Goal: Check status: Check status

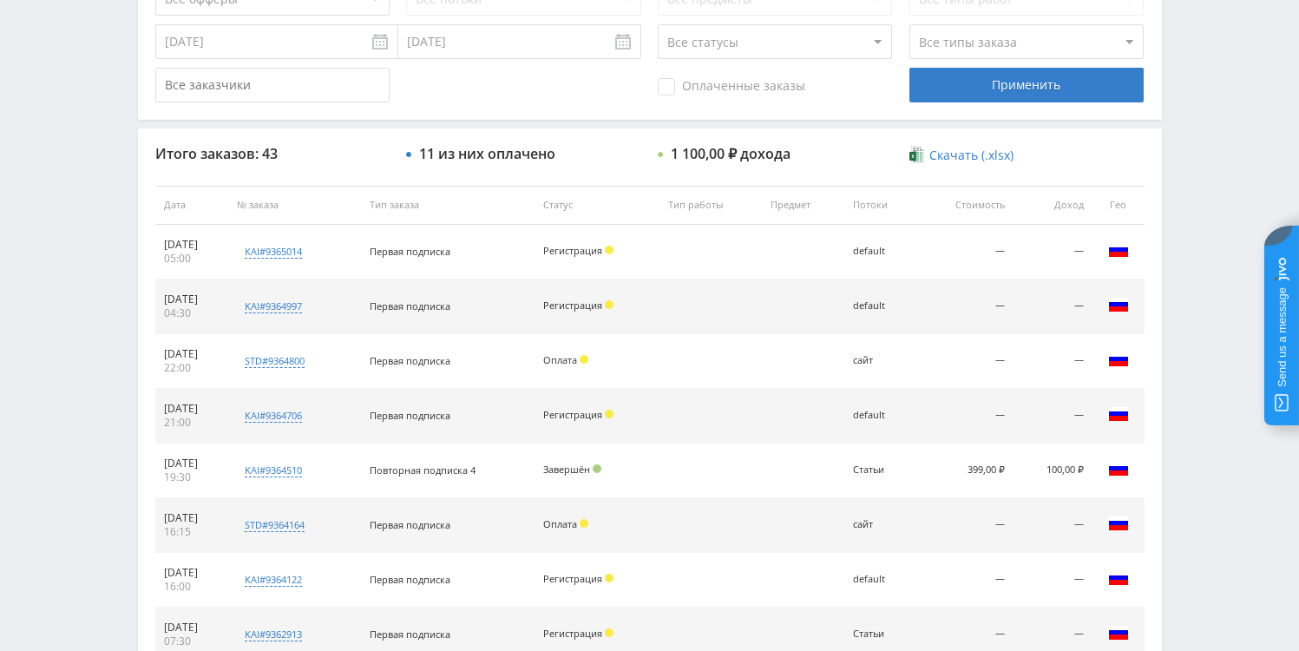
scroll to position [409, 0]
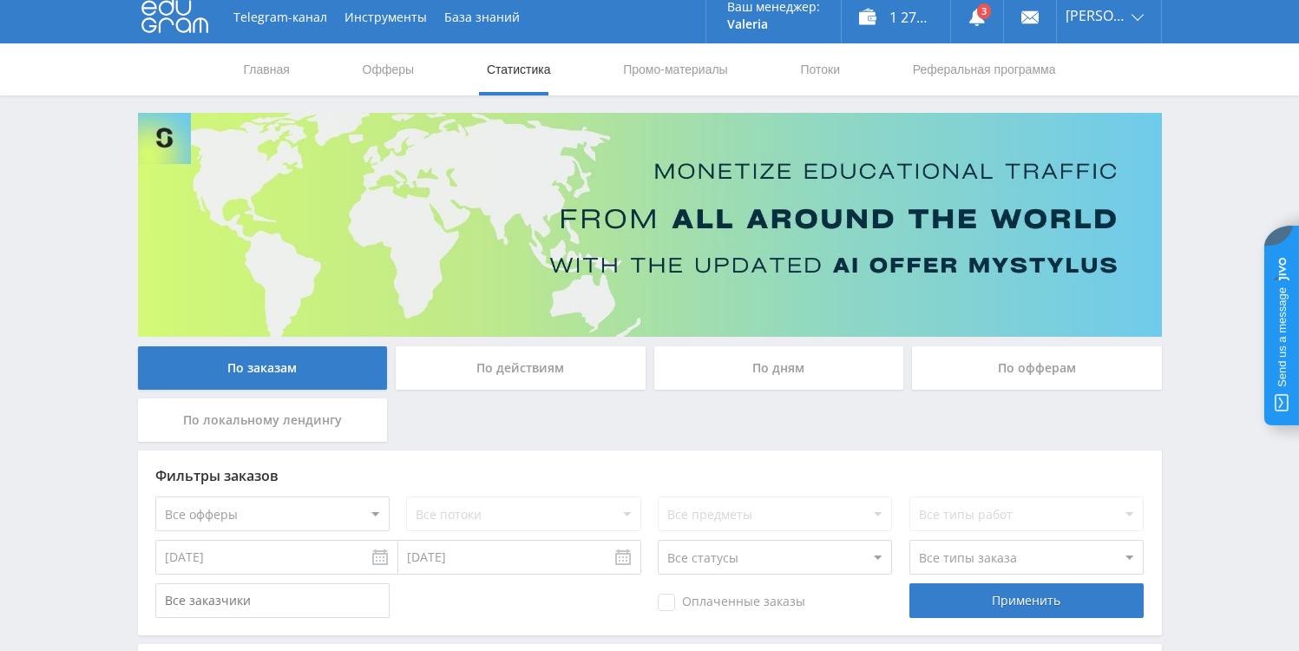
scroll to position [1, 0]
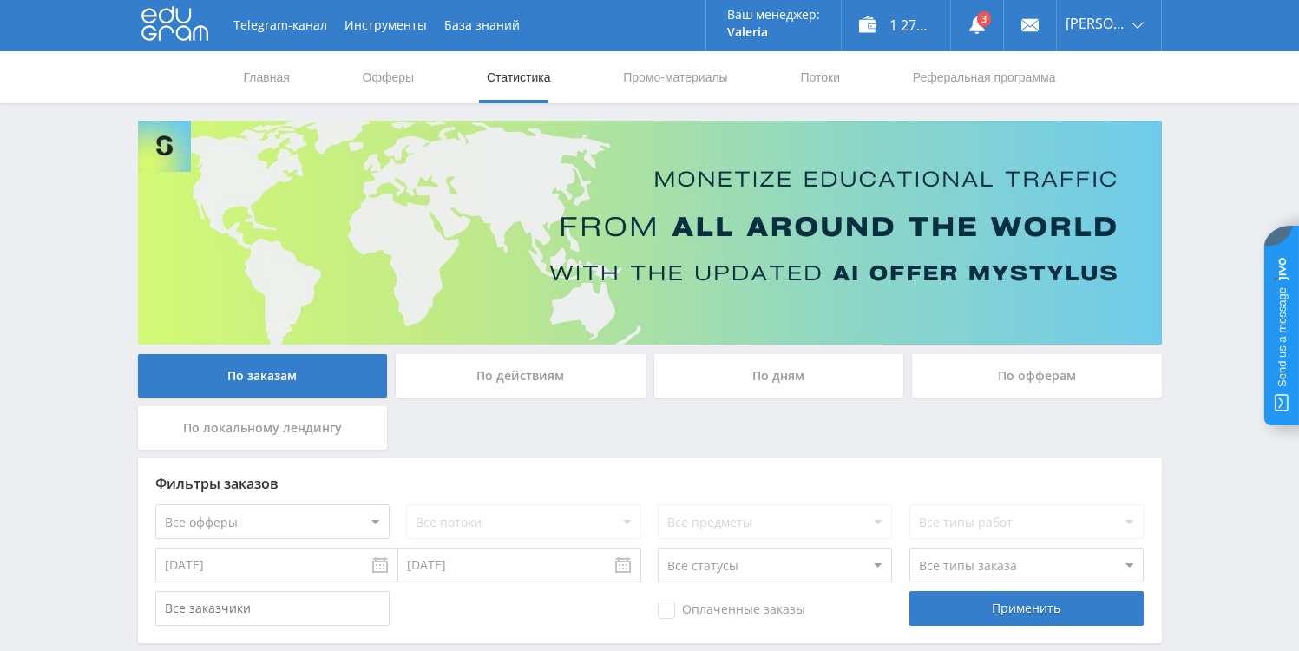
click at [737, 403] on div "По дням" at bounding box center [779, 380] width 259 height 52
click at [737, 397] on div "По дням" at bounding box center [779, 380] width 259 height 52
click at [737, 395] on div "По дням" at bounding box center [779, 375] width 250 height 43
click at [0, 0] on input "По дням" at bounding box center [0, 0] width 0 height 0
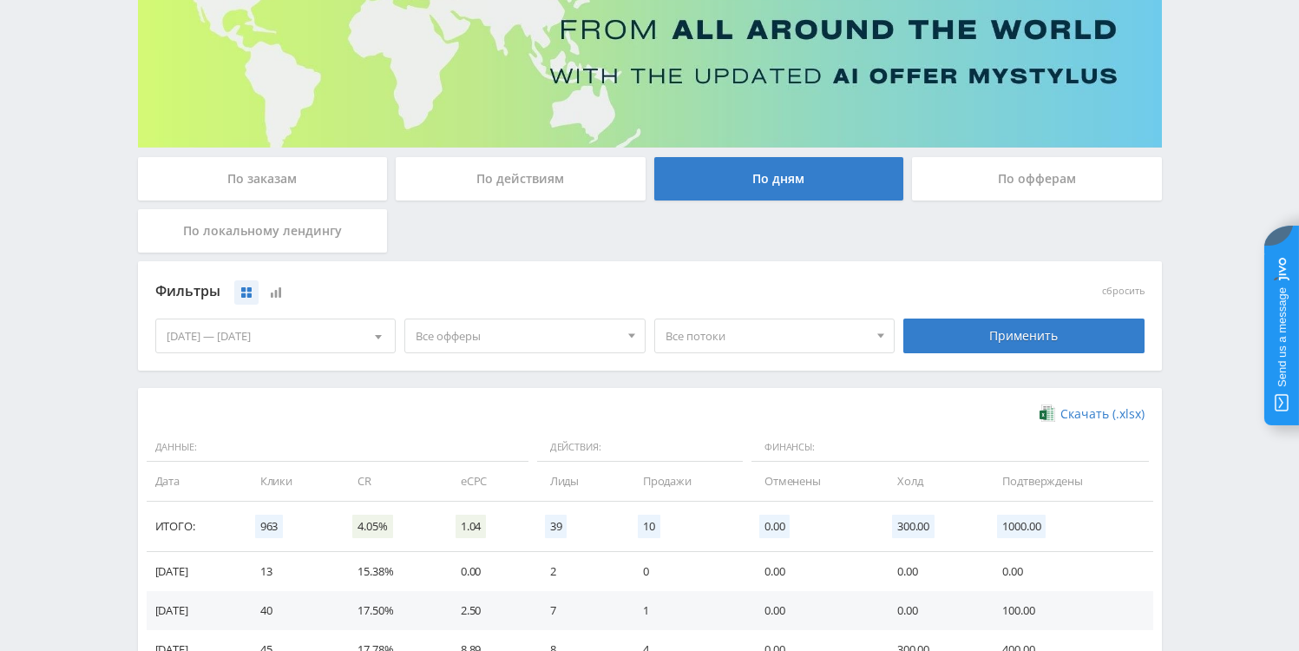
scroll to position [265, 0]
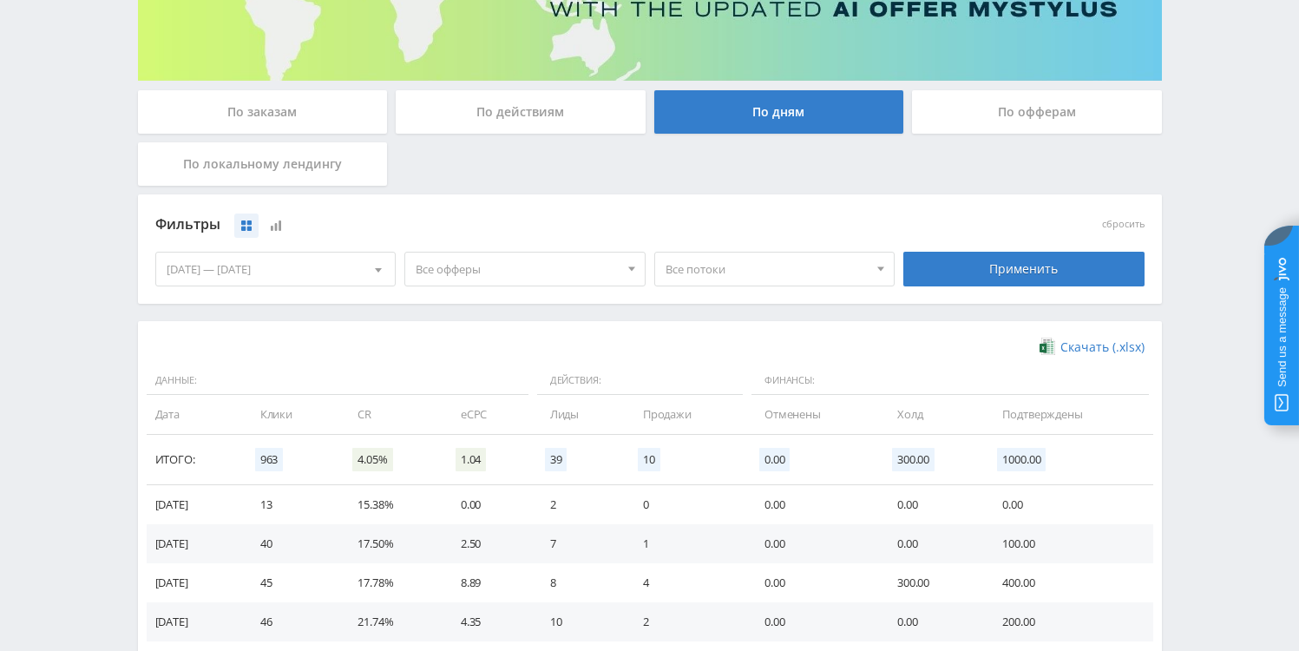
click at [485, 278] on span "Все офферы" at bounding box center [517, 268] width 203 height 33
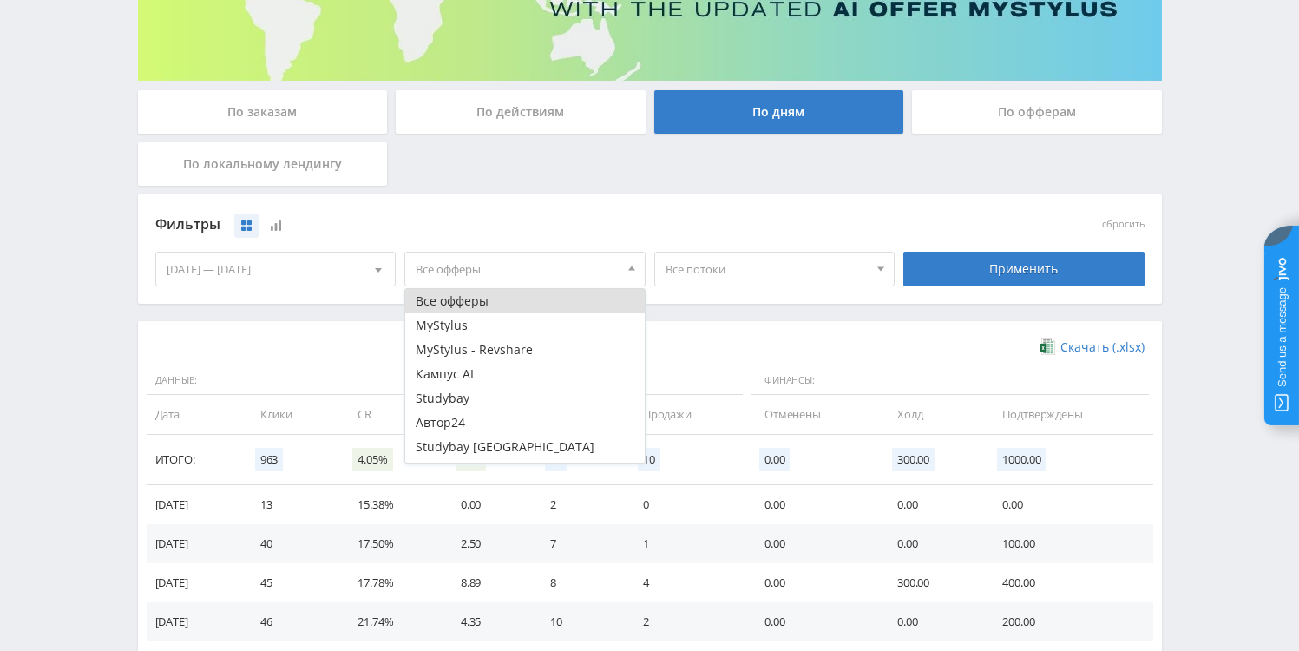
click at [332, 308] on div "Фильтры сбросить 16.08.2025 — 22.08.2025 Календарь Период Август, 2025 Пн Вт Ср…" at bounding box center [650, 257] width 1024 height 127
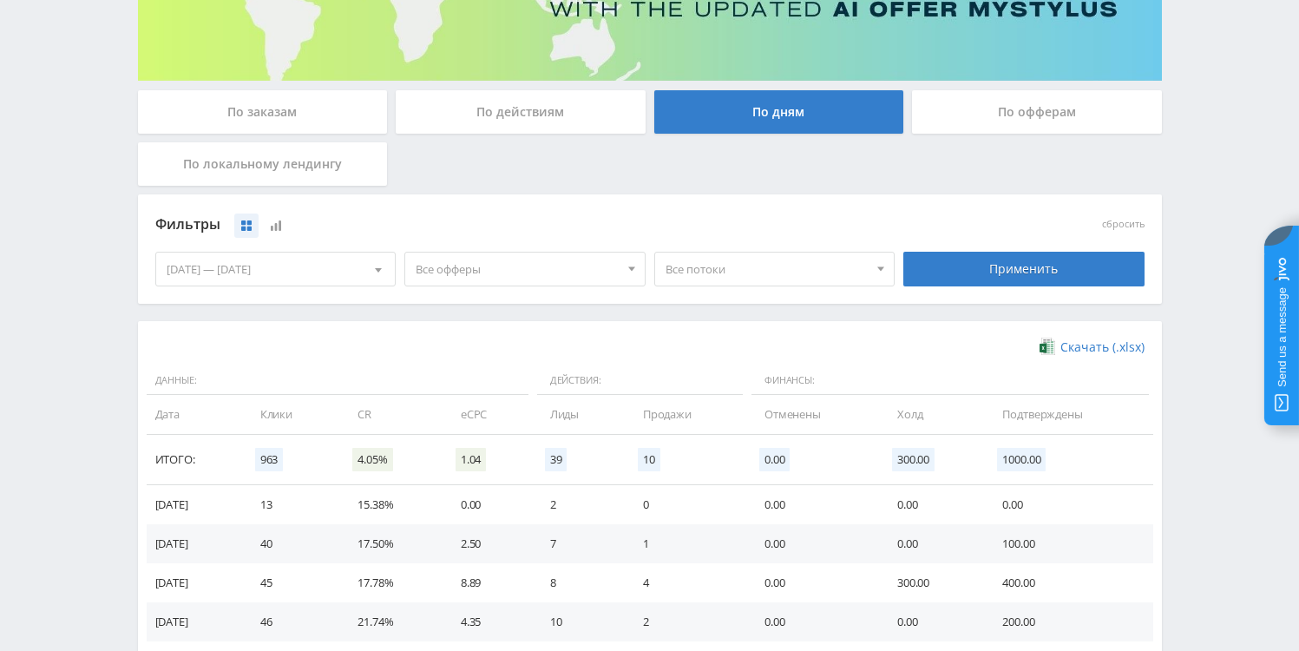
click at [341, 279] on div "16.08.2025 — 22.08.2025" at bounding box center [275, 268] width 239 height 33
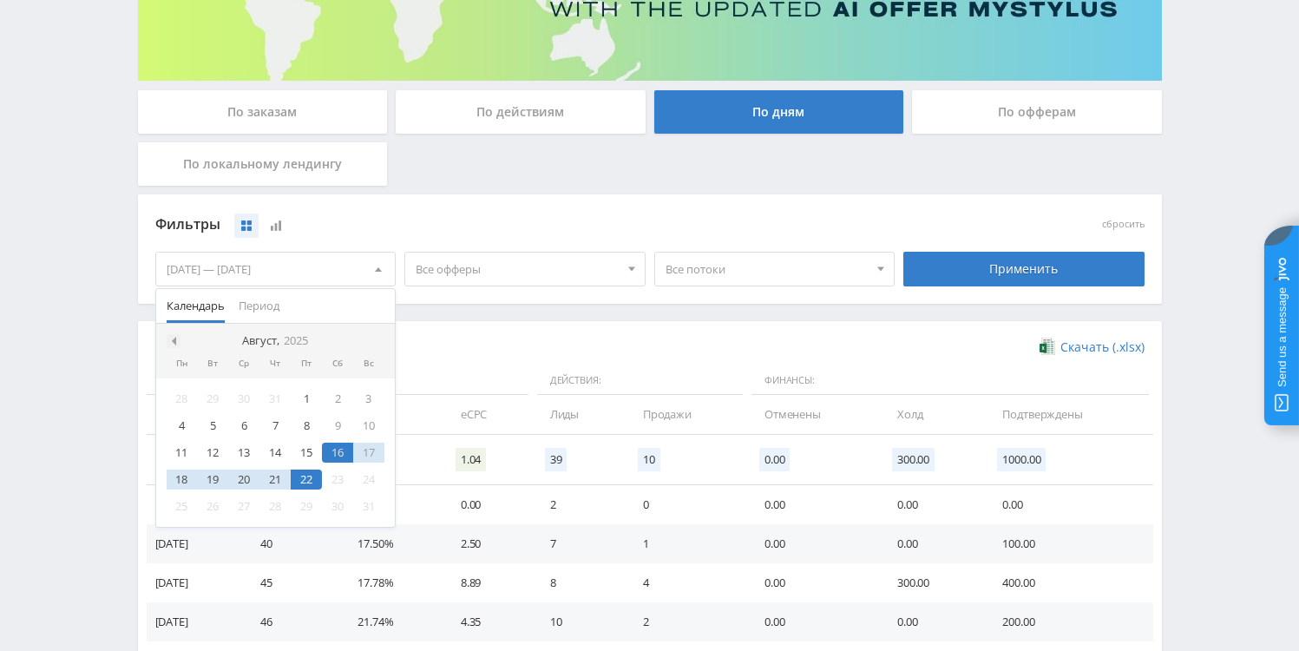
click at [174, 337] on span at bounding box center [171, 341] width 9 height 9
click at [175, 337] on div at bounding box center [174, 341] width 14 height 14
click at [279, 398] on div "1" at bounding box center [274, 399] width 31 height 20
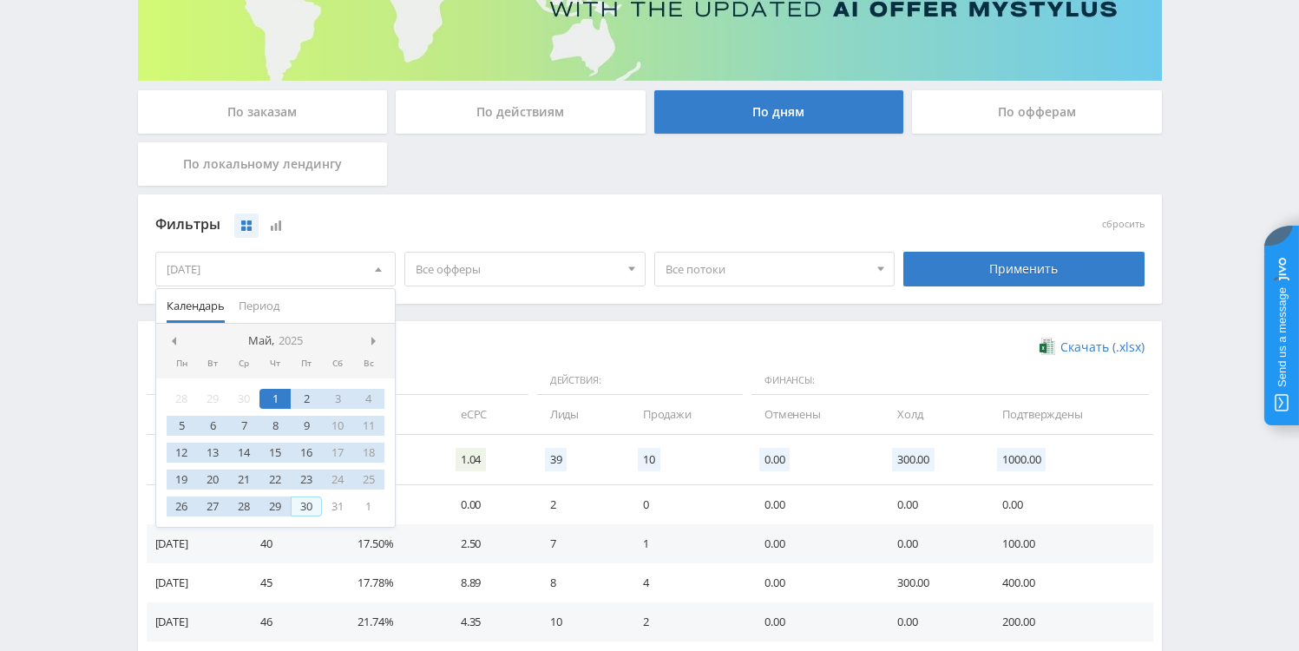
click at [303, 500] on div "30" at bounding box center [306, 506] width 31 height 20
click at [995, 274] on div "Применить" at bounding box center [1023, 269] width 241 height 35
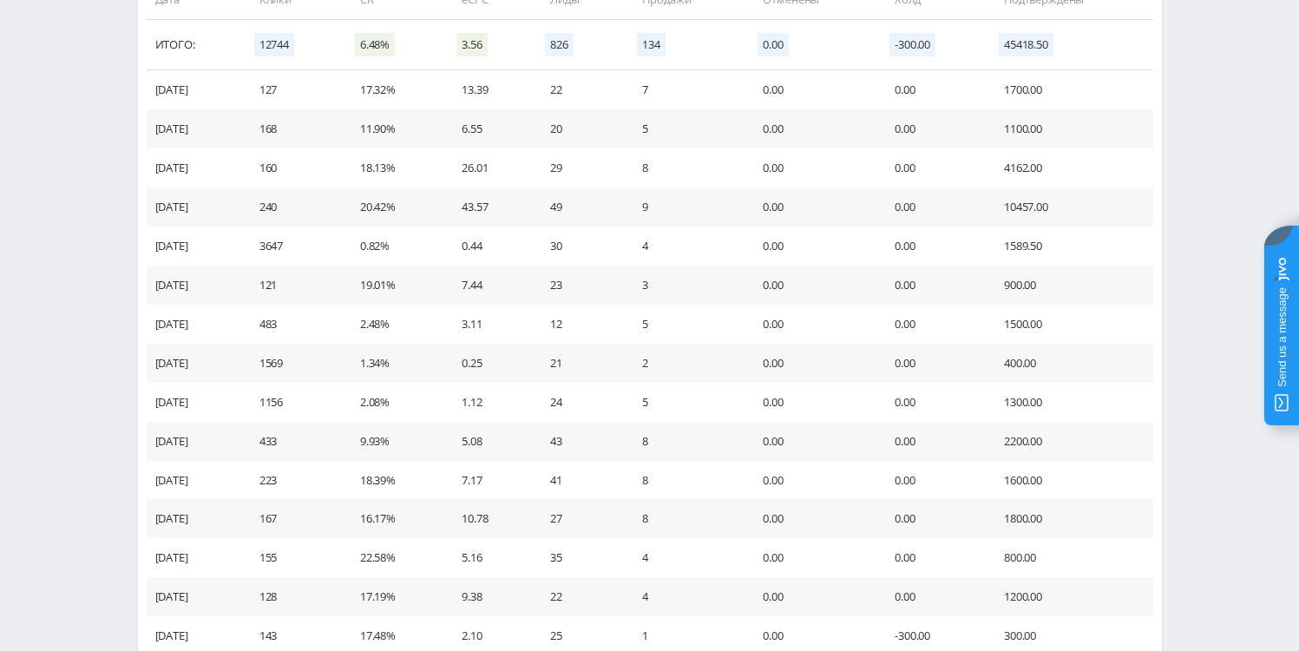
scroll to position [439, 0]
